Goal: Find specific page/section

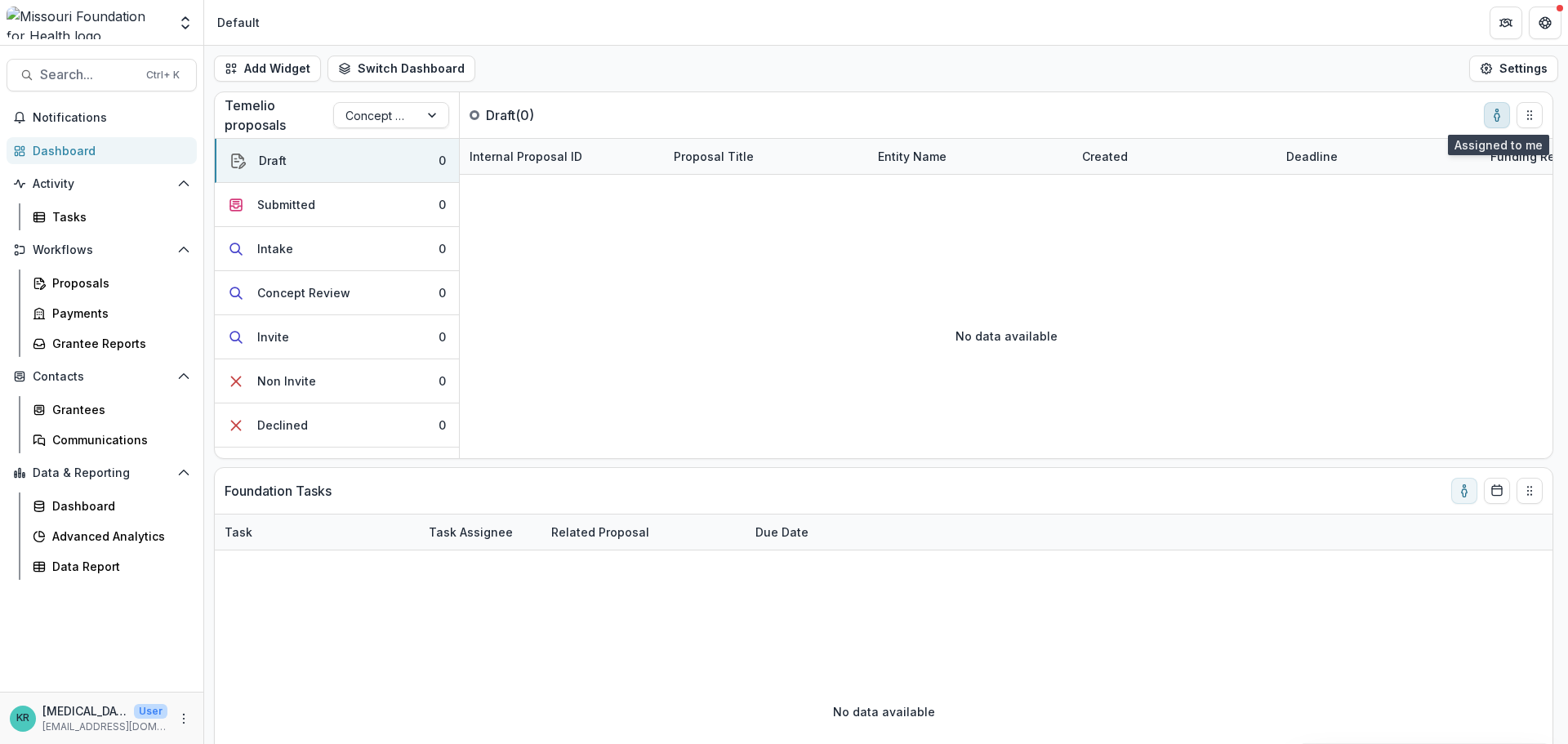
click at [1500, 111] on icon "toggle-assigned-to-me" at bounding box center [1497, 115] width 13 height 13
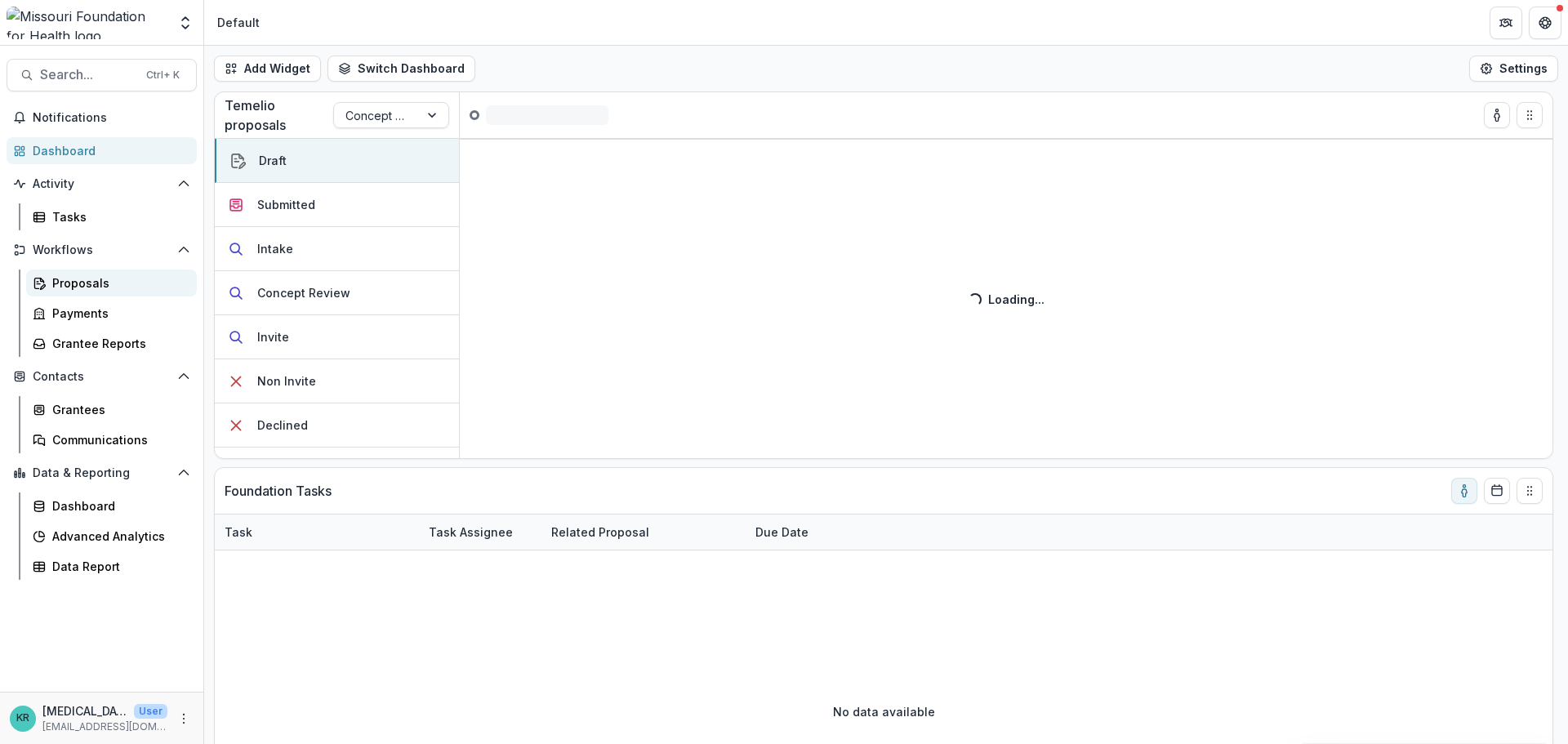
click at [96, 275] on div "Proposals" at bounding box center [118, 283] width 132 height 17
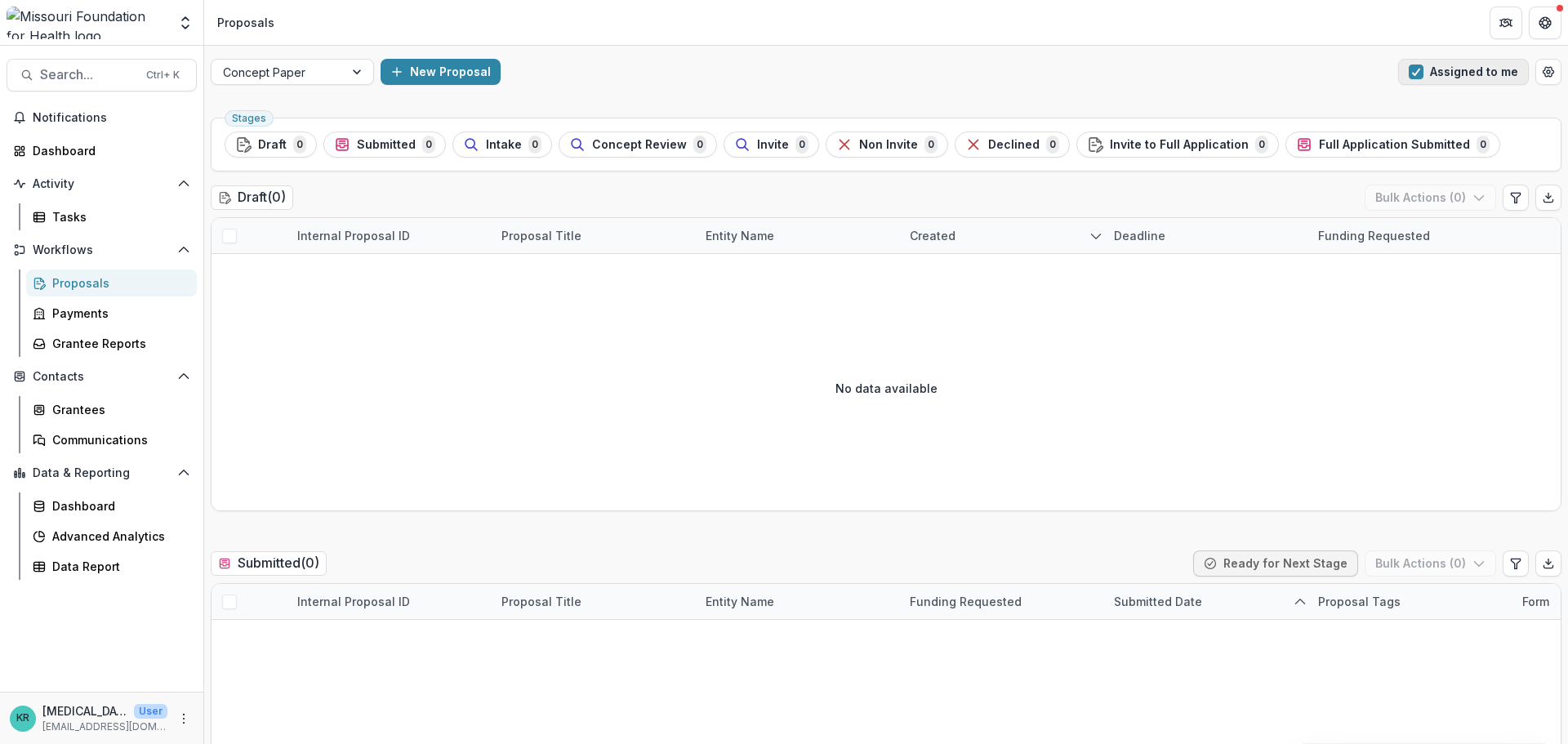
click at [1454, 77] on button "Assigned to me" at bounding box center [1463, 71] width 131 height 27
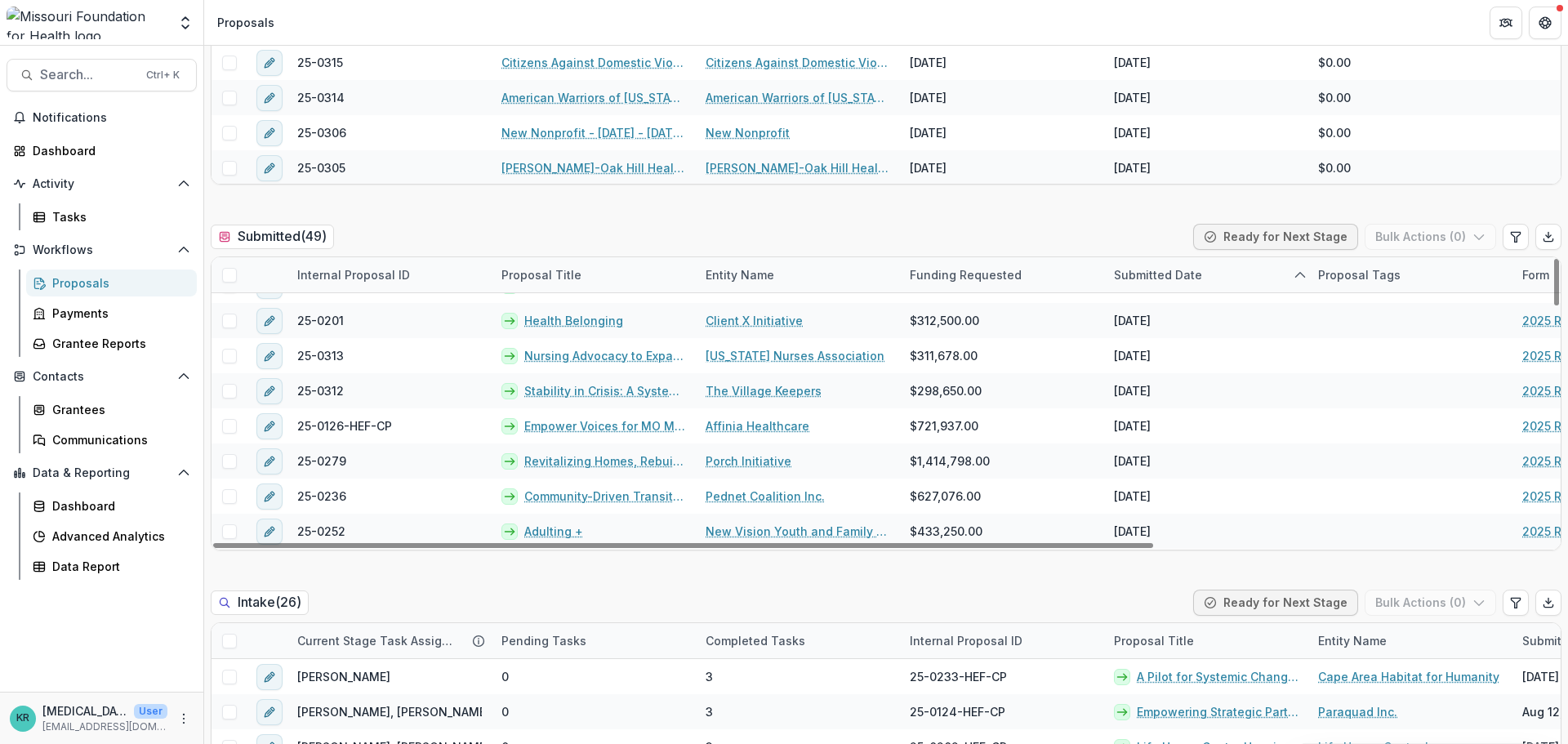
scroll to position [1138, 0]
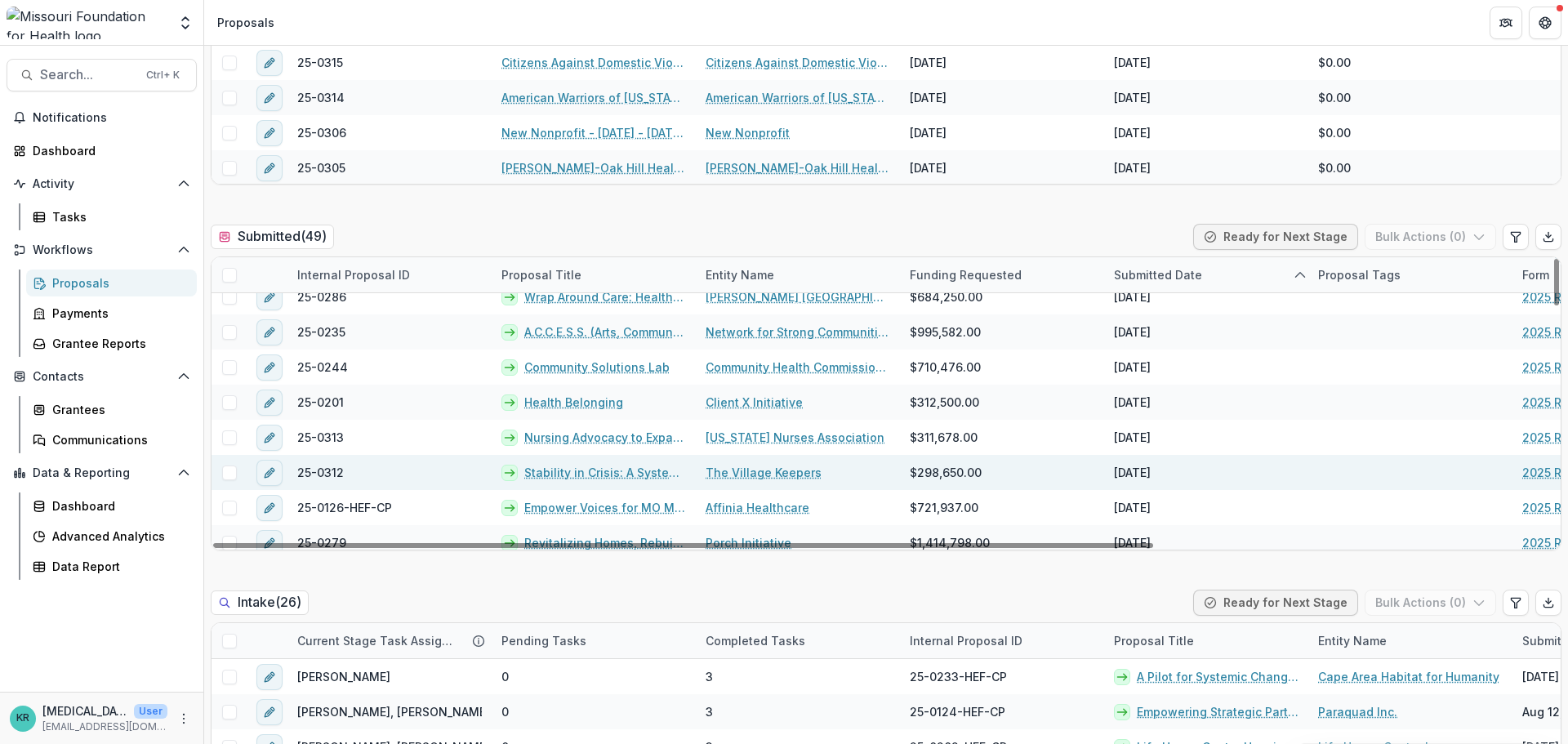
click at [662, 476] on link "Stability in Crisis: A Systems-Based Care-Bridge Pilot Program" at bounding box center [605, 472] width 162 height 17
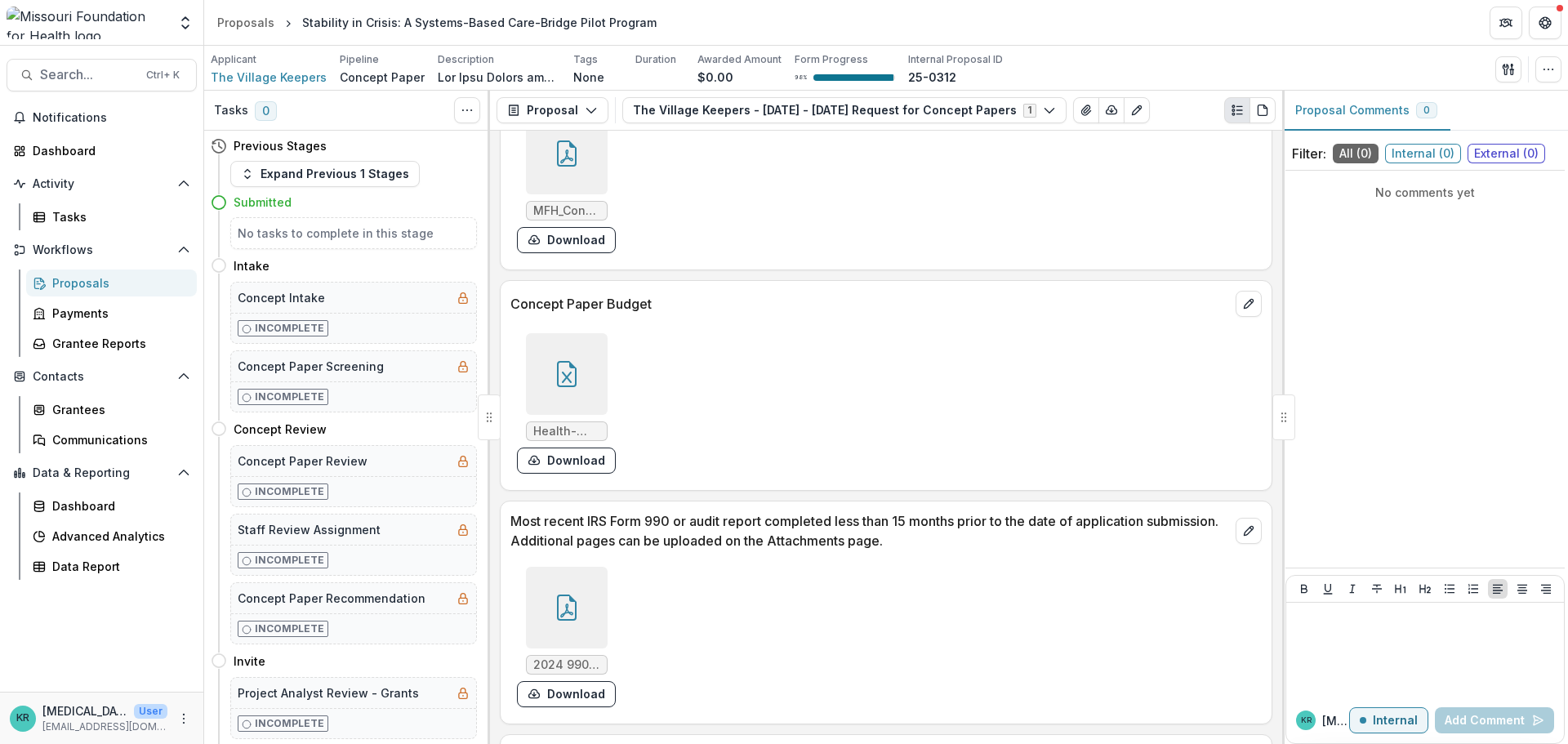
scroll to position [4983, 0]
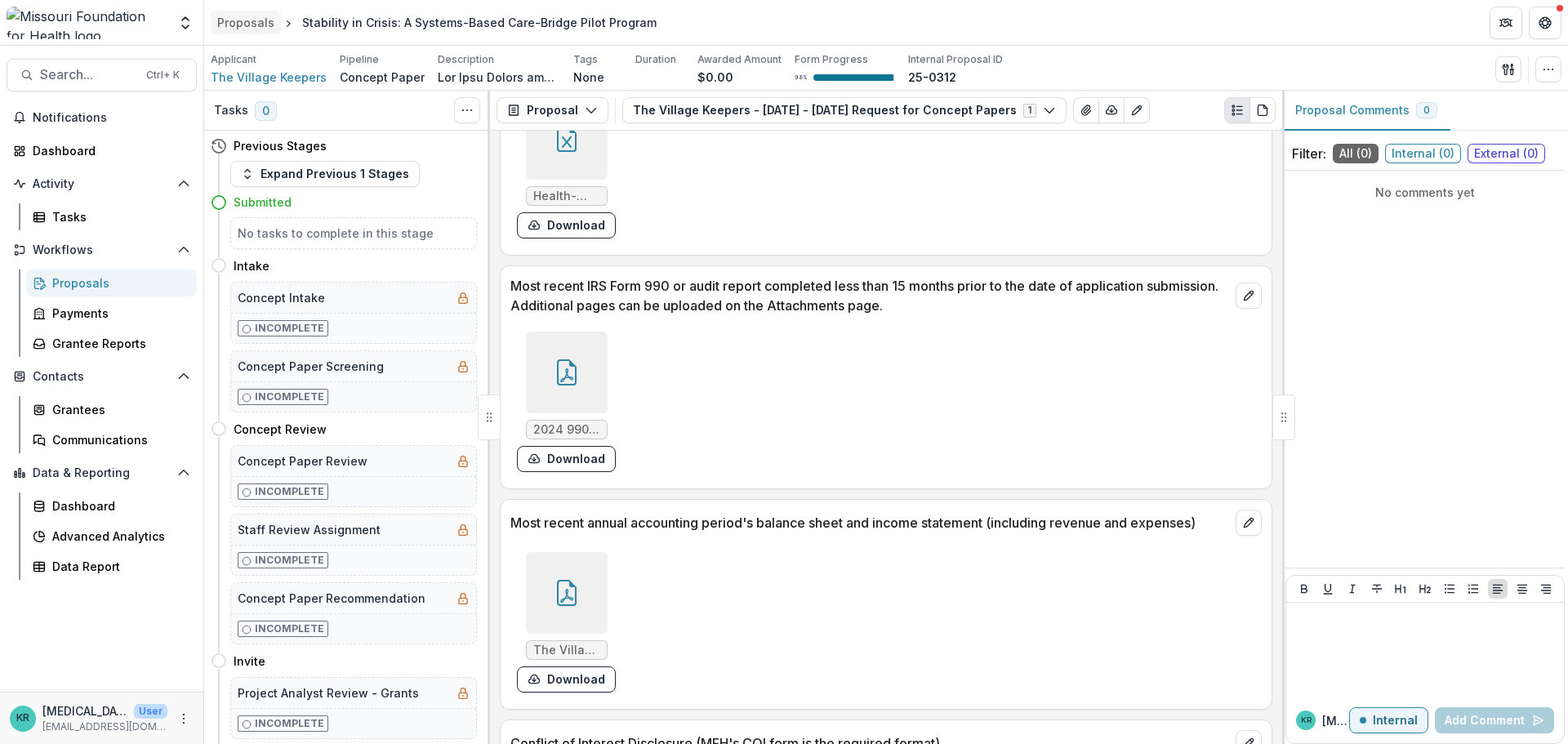
click at [258, 19] on div "Proposals" at bounding box center [245, 22] width 57 height 17
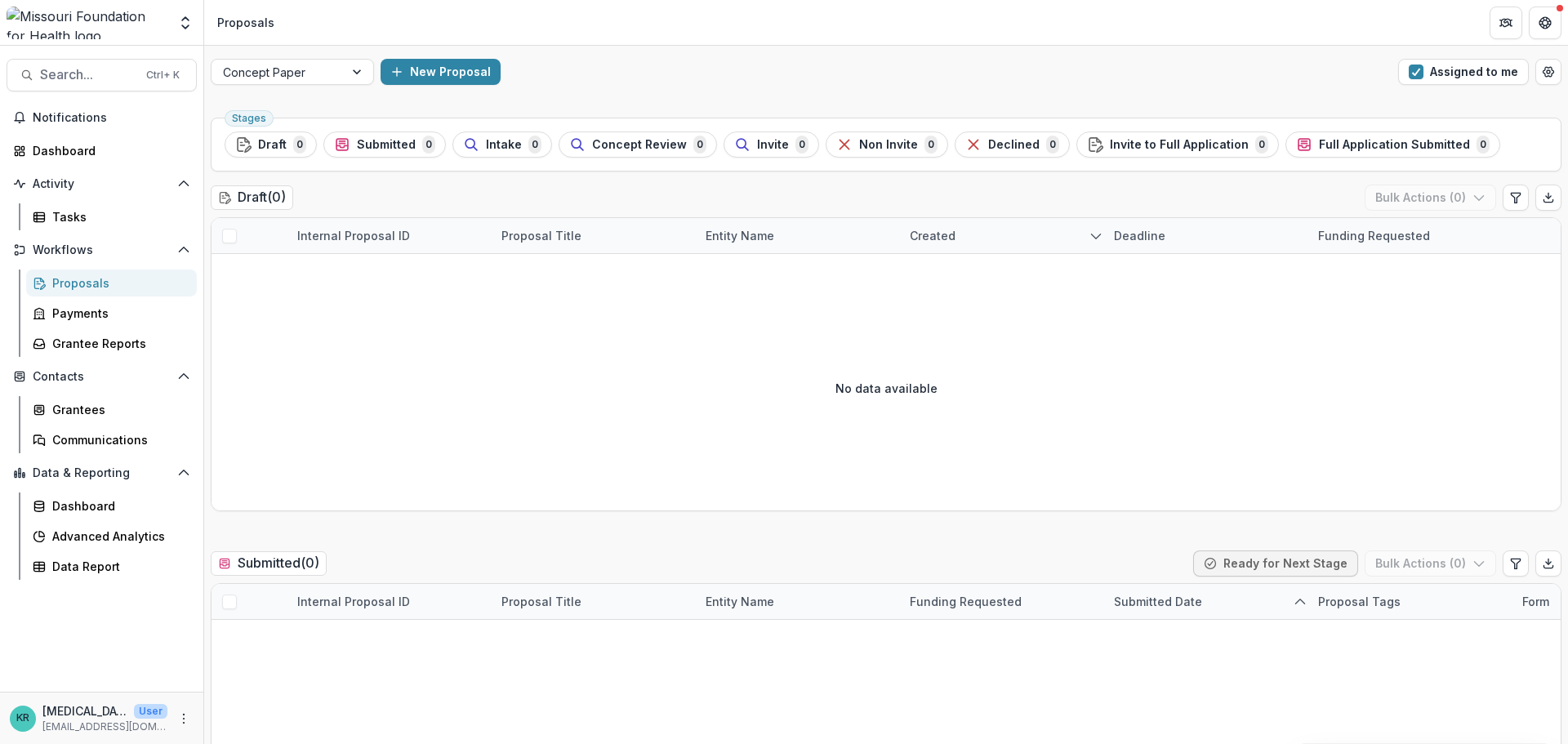
click at [1485, 68] on button "Assigned to me" at bounding box center [1463, 71] width 131 height 27
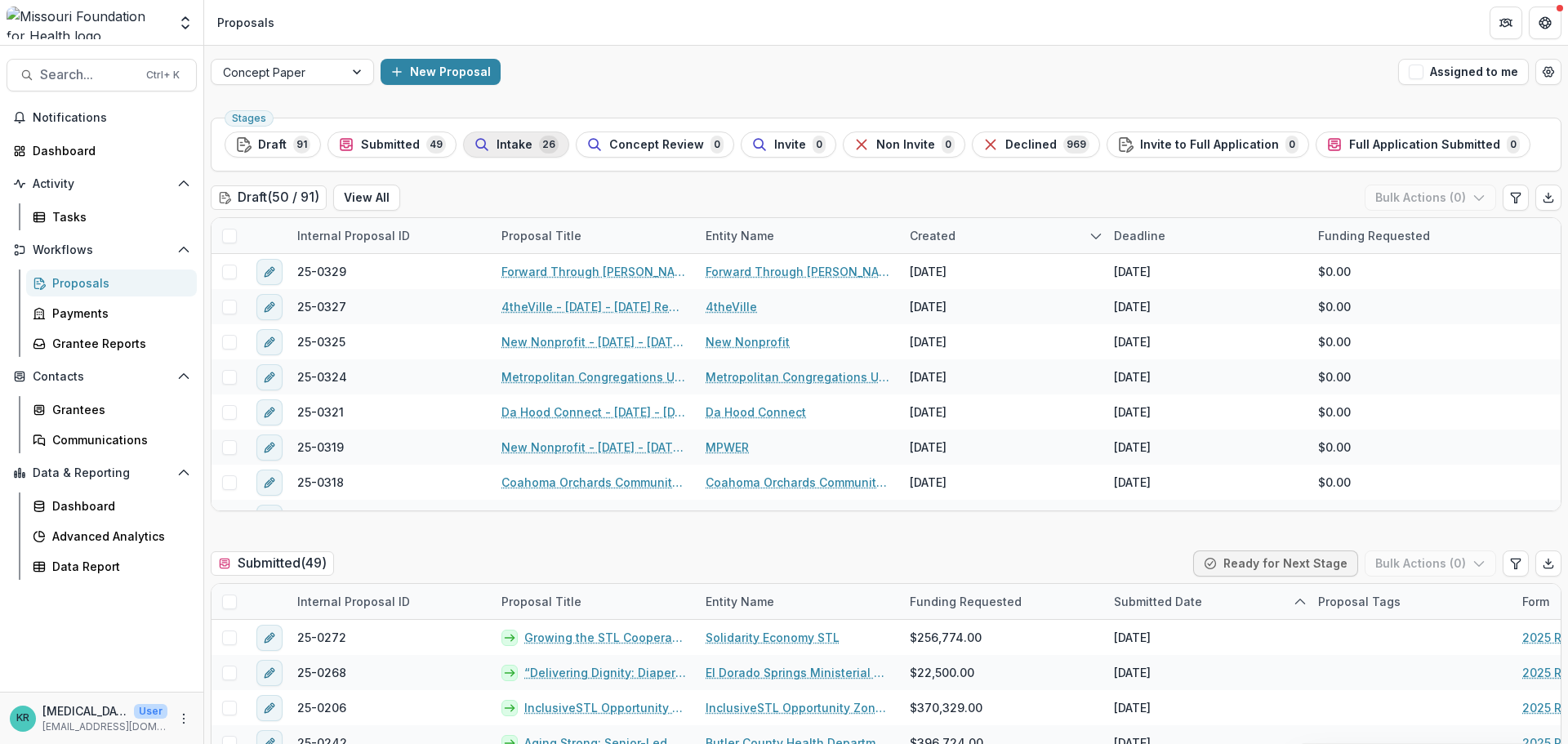
click at [508, 150] on span "Intake" at bounding box center [514, 145] width 36 height 14
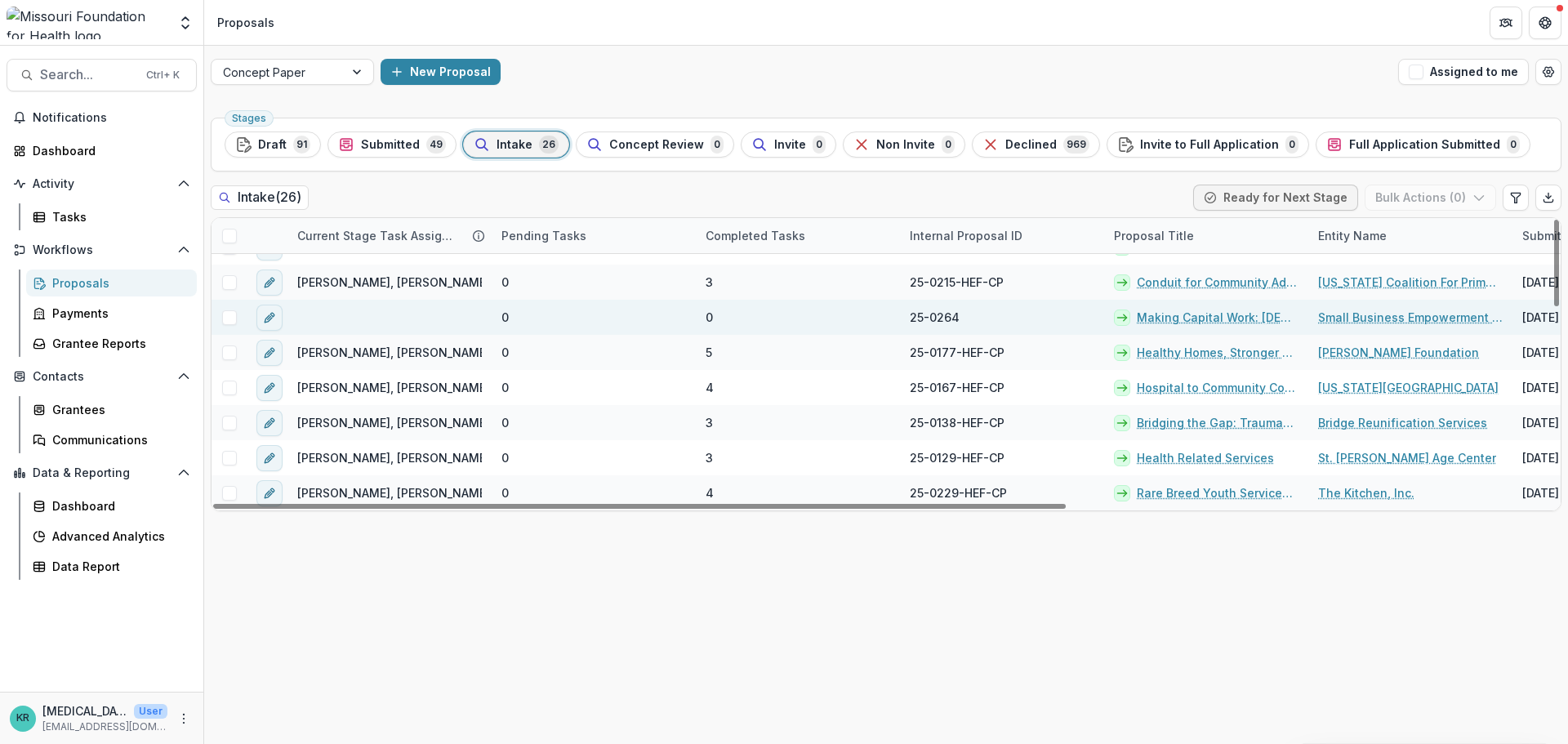
scroll to position [248, 0]
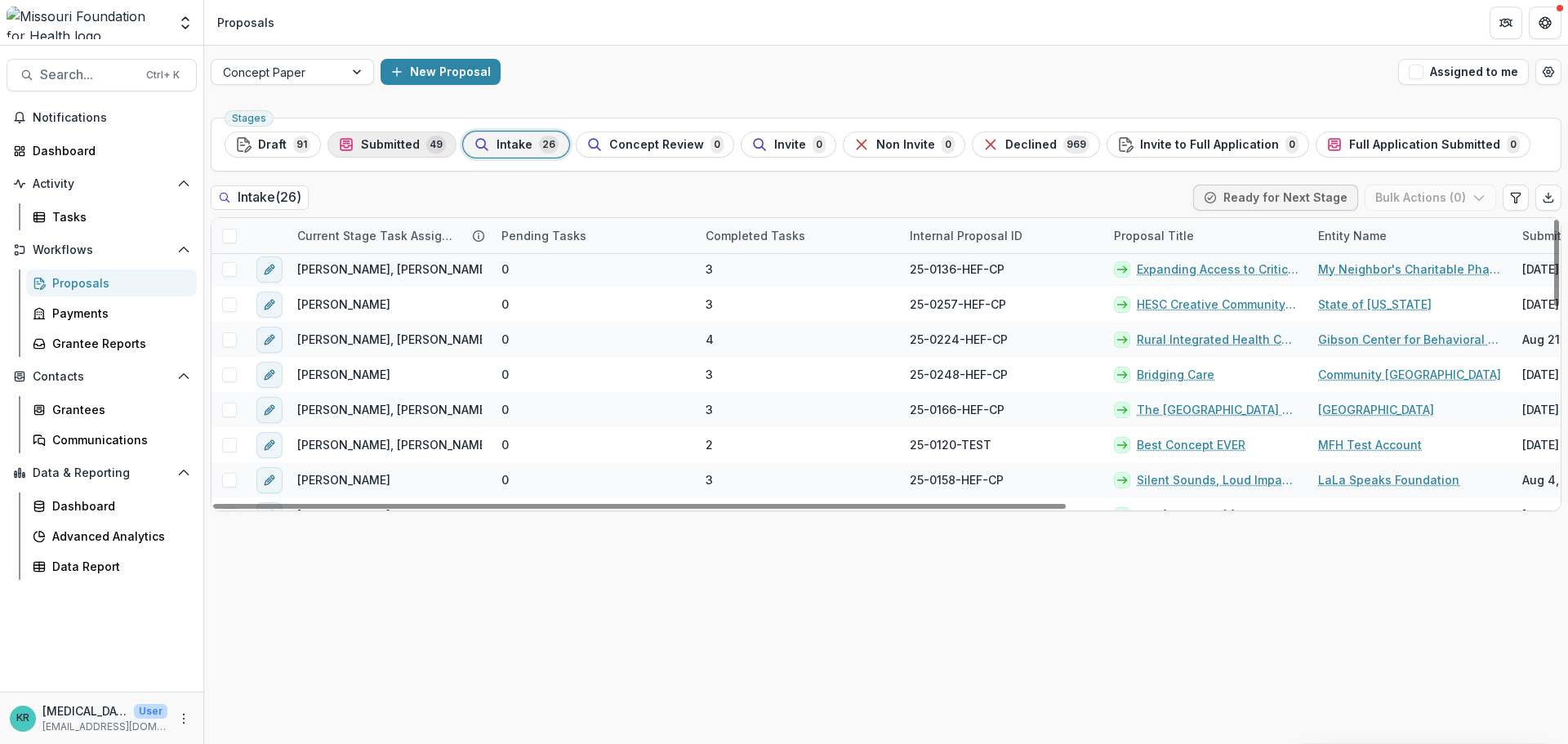
click at [412, 154] on div "Submitted 49" at bounding box center [392, 145] width 108 height 18
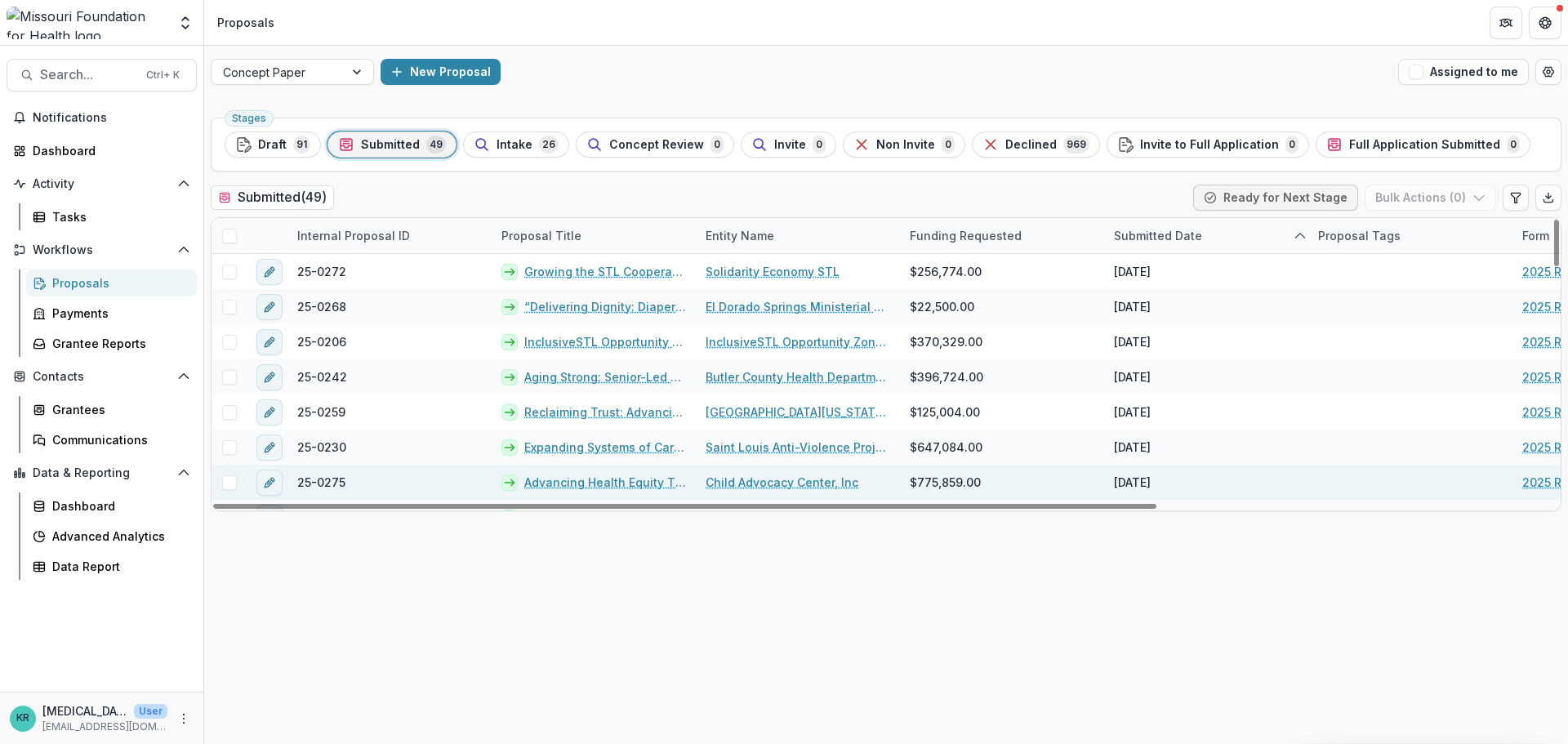
drag, startPoint x: 841, startPoint y: 508, endPoint x: 640, endPoint y: 488, distance: 202.0
click at [644, 504] on div at bounding box center [684, 506] width 943 height 5
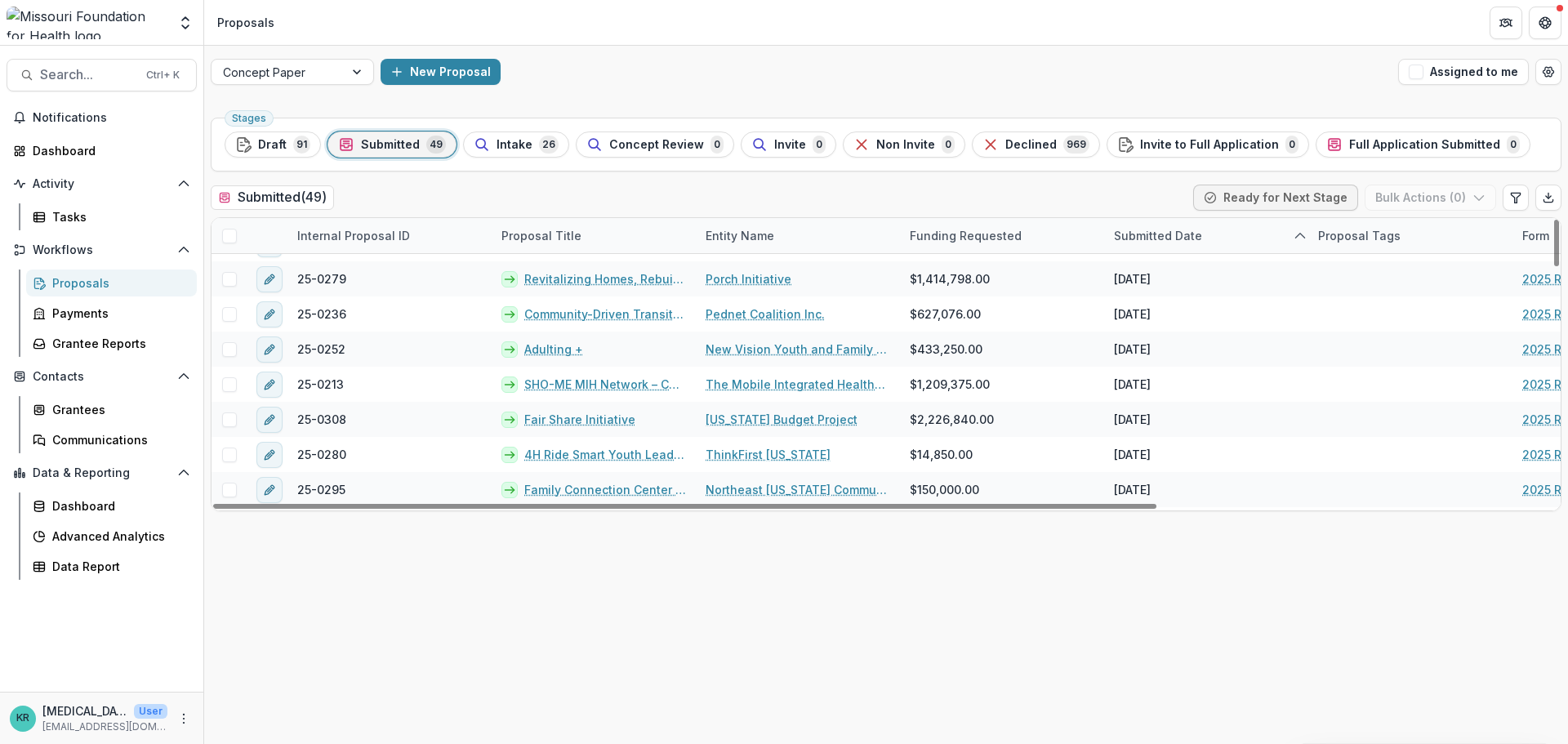
scroll to position [1388, 0]
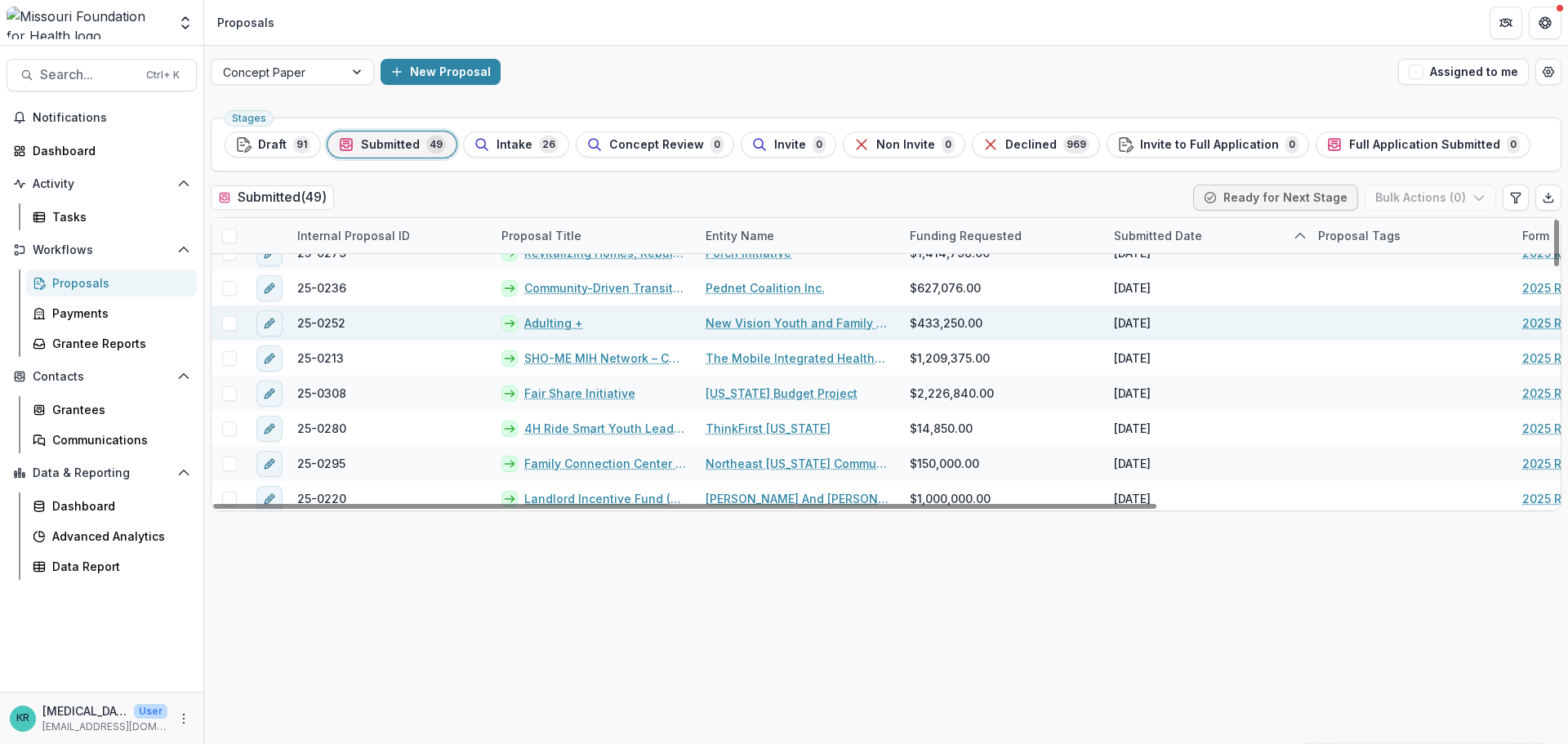
click at [557, 321] on link "Adulting +" at bounding box center [553, 323] width 59 height 17
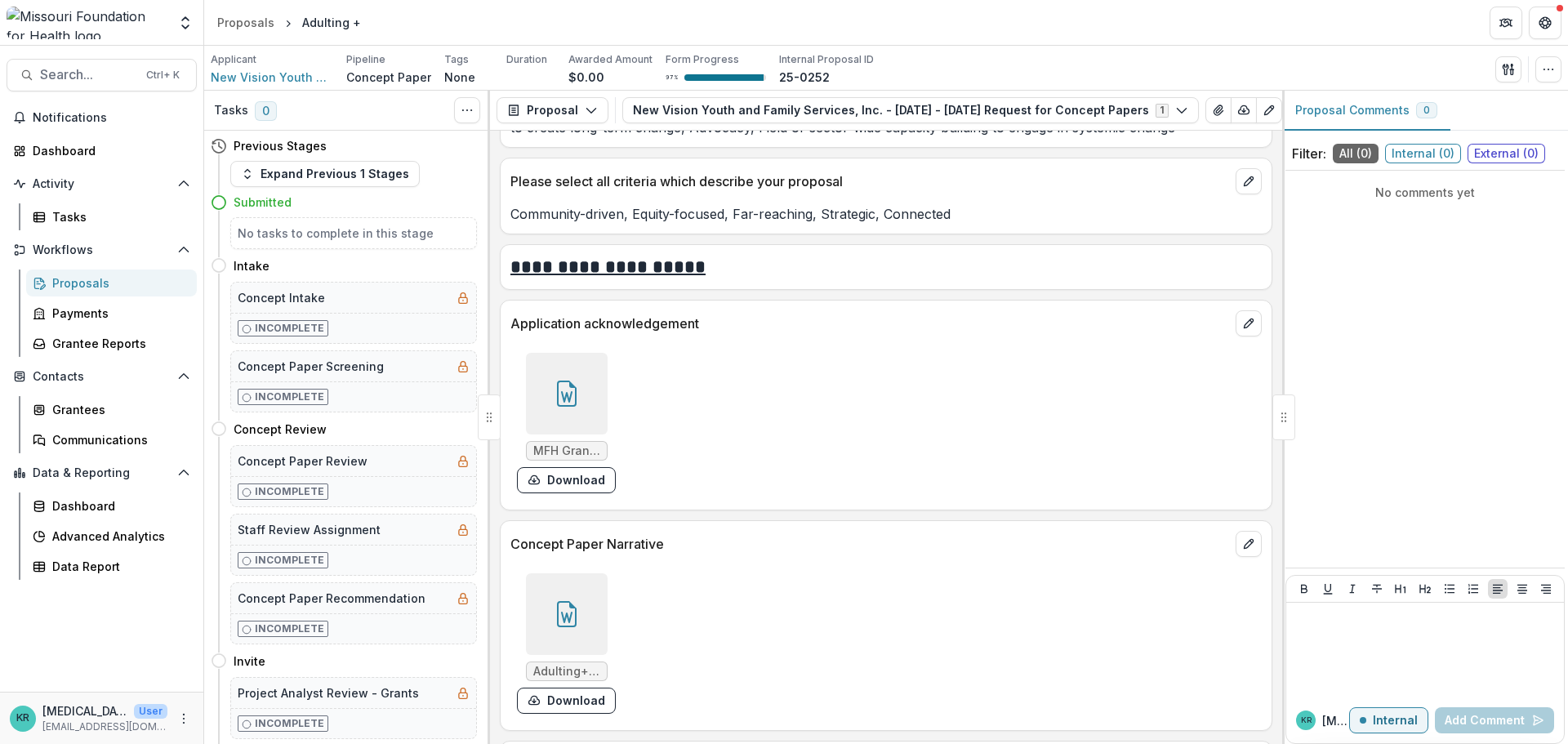
scroll to position [4003, 0]
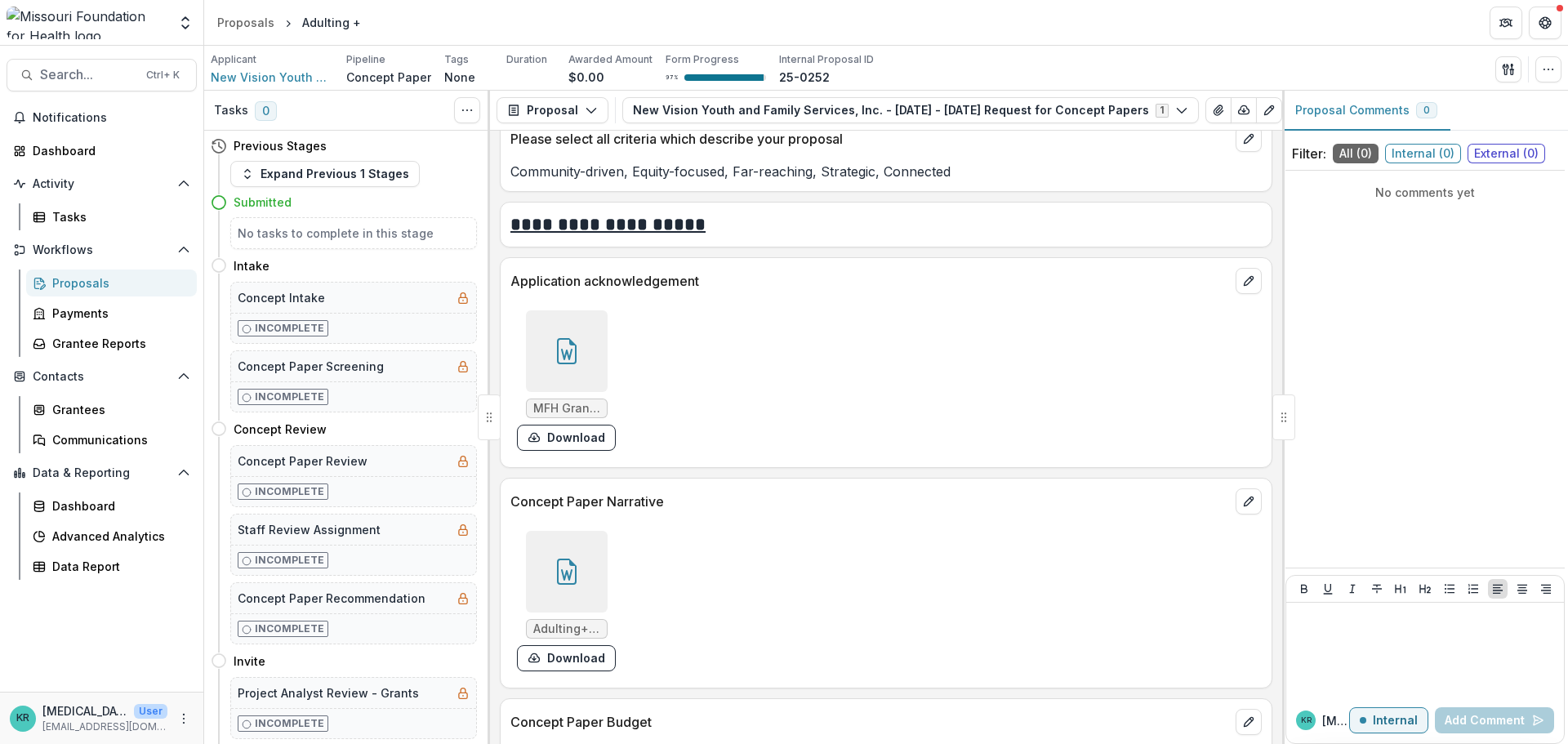
click at [589, 567] on div at bounding box center [566, 571] width 81 height 81
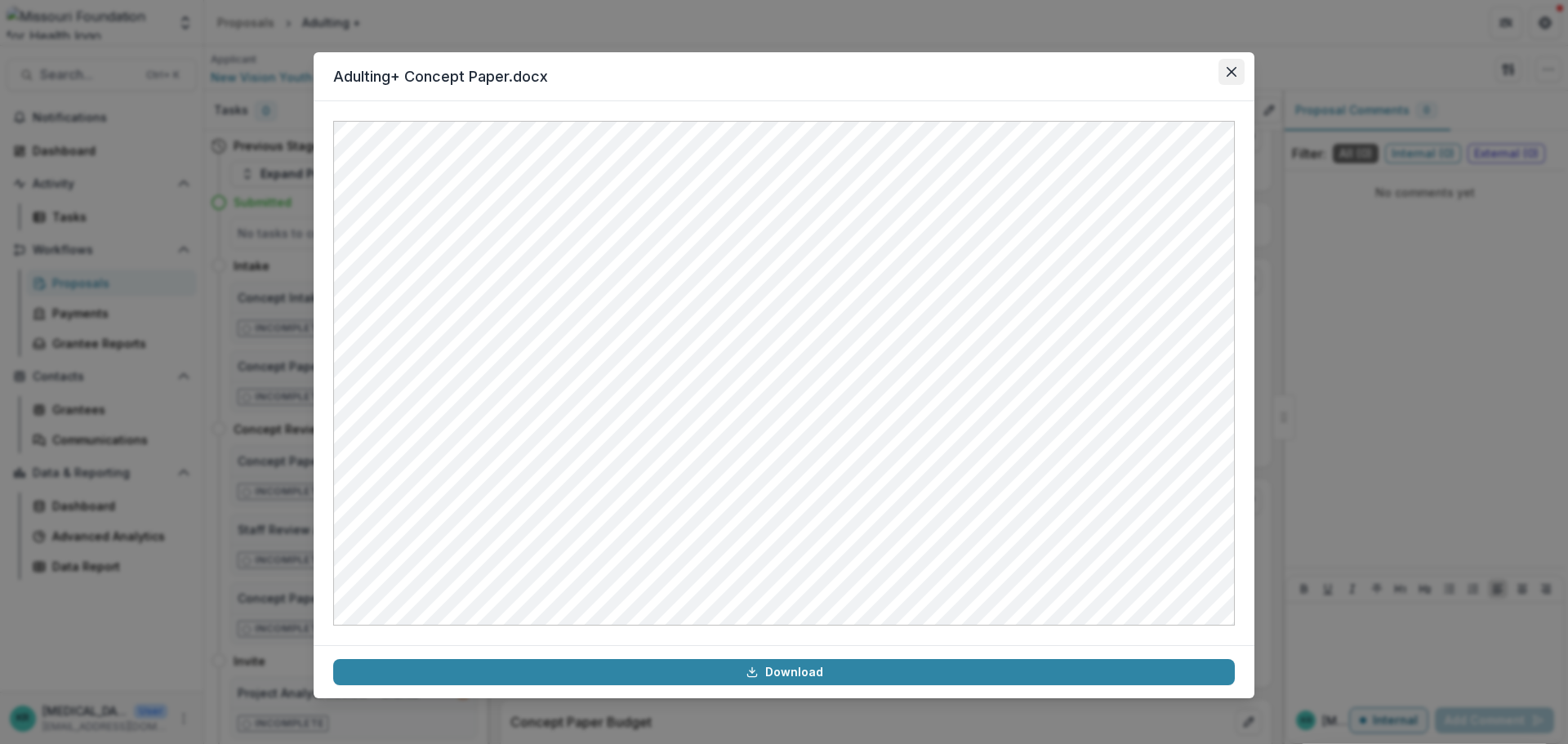
click at [1231, 64] on button "Close" at bounding box center [1231, 71] width 27 height 27
